Goal: Find specific page/section: Find specific page/section

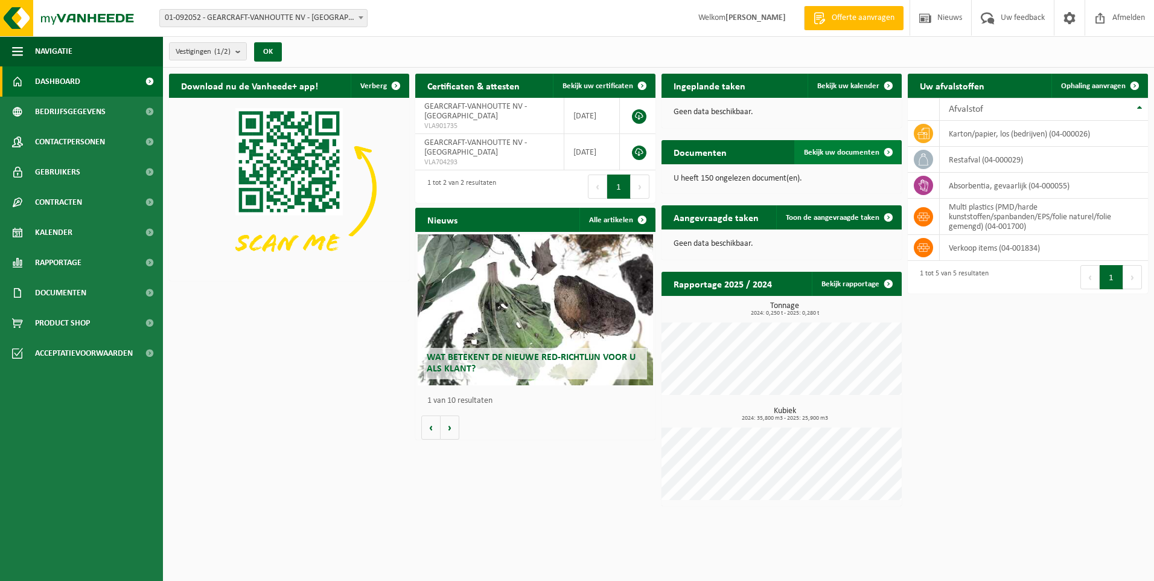
click at [816, 150] on span "Bekijk uw documenten" at bounding box center [841, 152] width 75 height 8
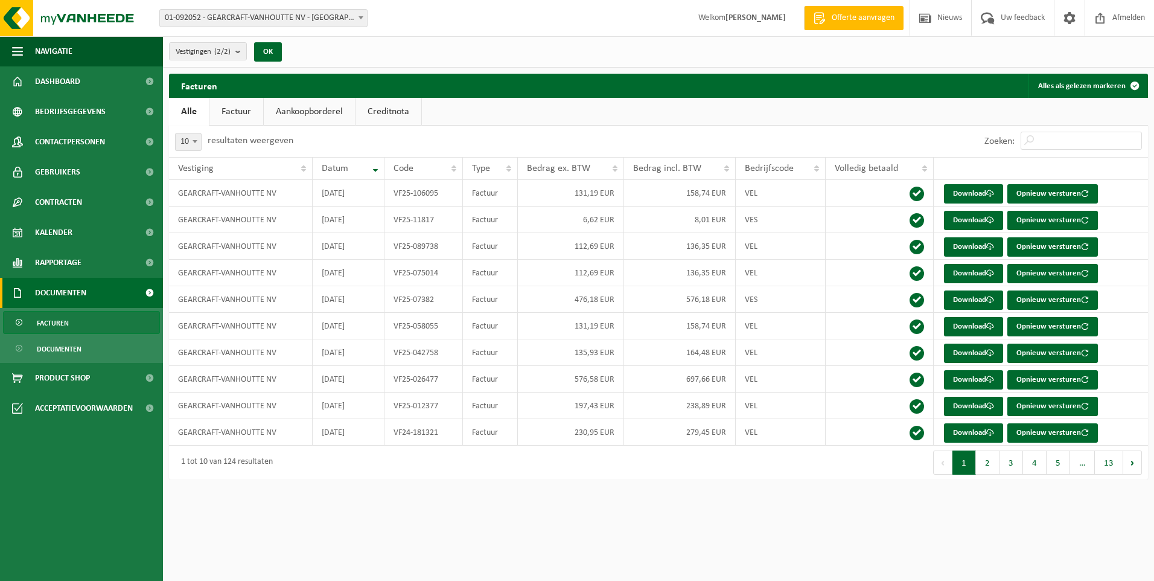
click at [91, 296] on link "Documenten" at bounding box center [81, 293] width 163 height 30
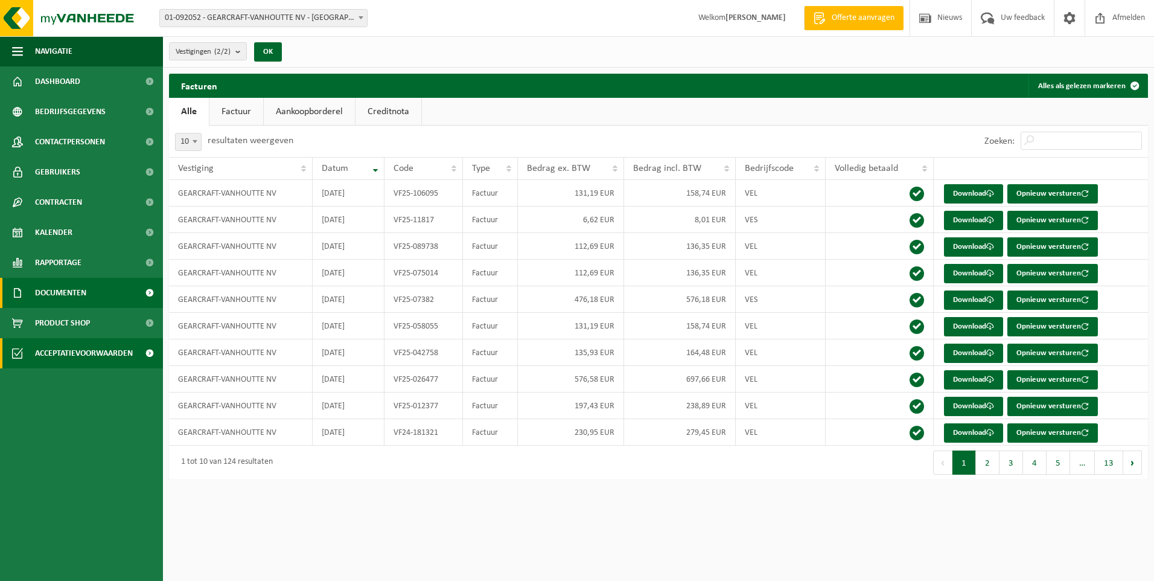
click at [86, 354] on span "Acceptatievoorwaarden" at bounding box center [84, 353] width 98 height 30
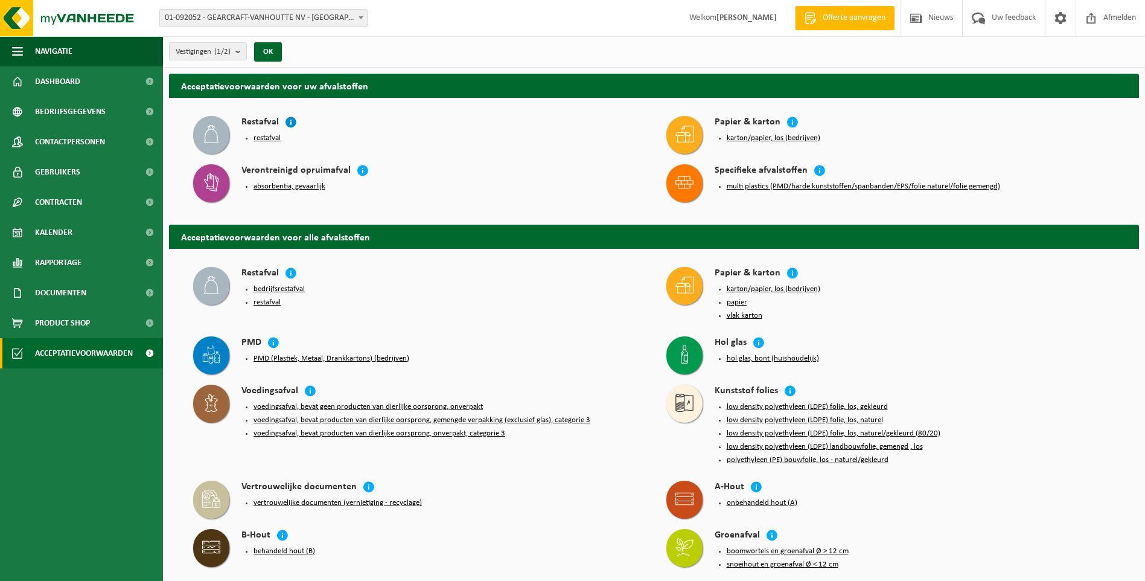
click at [290, 121] on icon at bounding box center [291, 122] width 12 height 12
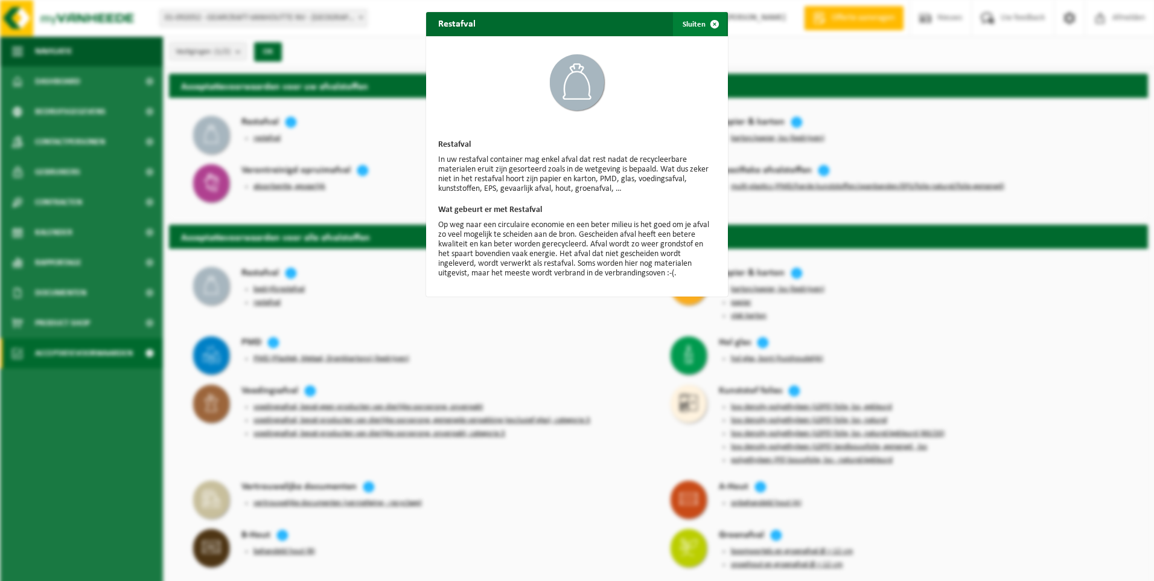
click at [713, 25] on span "button" at bounding box center [715, 24] width 24 height 24
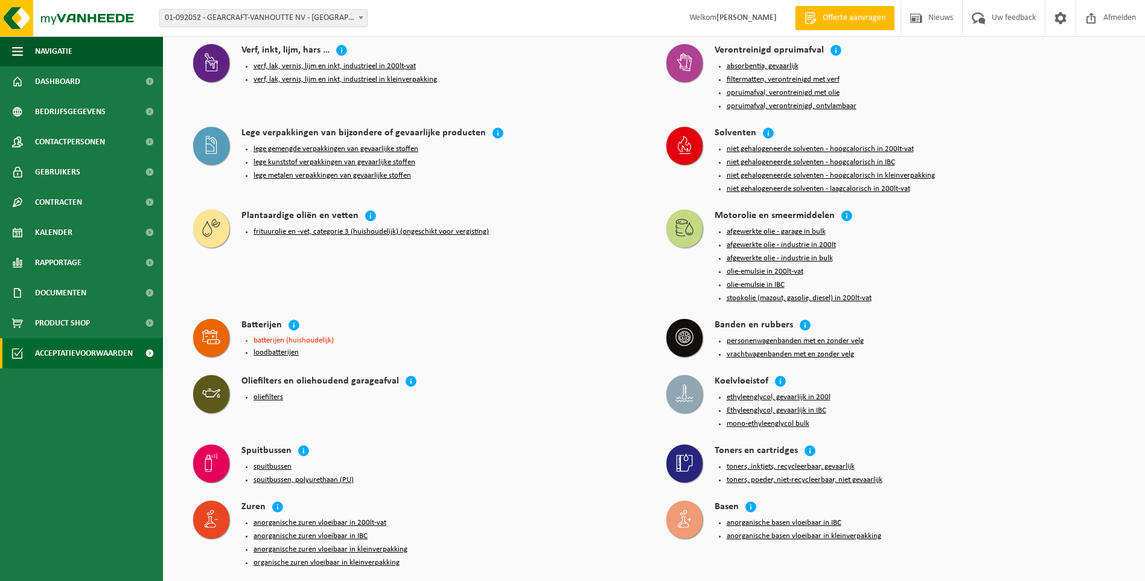
scroll to position [1045, 0]
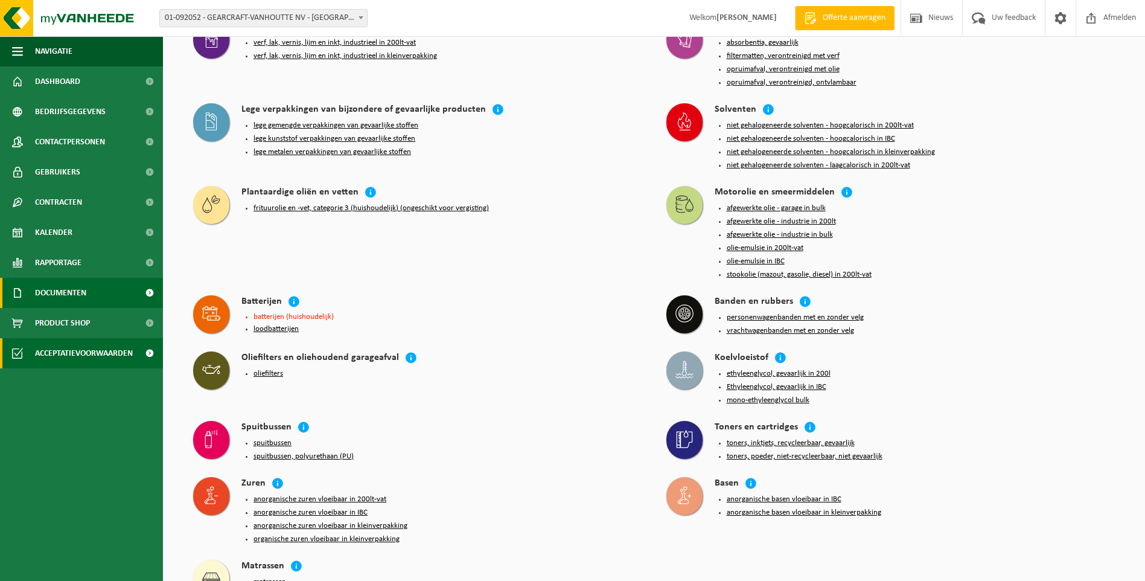
click at [65, 292] on span "Documenten" at bounding box center [60, 293] width 51 height 30
